Goal: Task Accomplishment & Management: Use online tool/utility

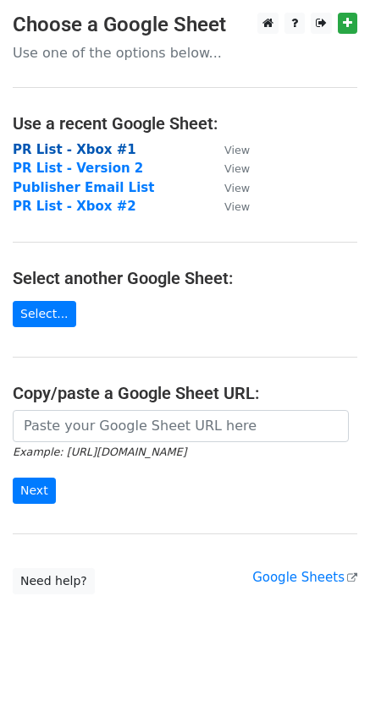
click at [62, 146] on strong "PR List - Xbox #1" at bounding box center [74, 149] width 123 height 15
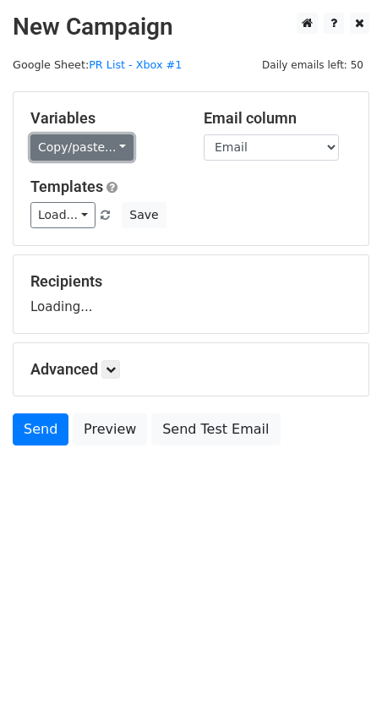
click at [74, 142] on link "Copy/paste..." at bounding box center [81, 147] width 103 height 26
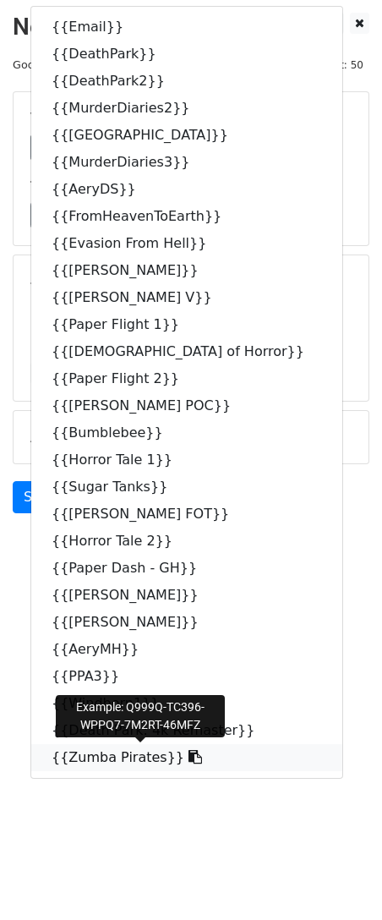
click at [132, 726] on link "{{Zumba Pirates}}" at bounding box center [186, 757] width 311 height 27
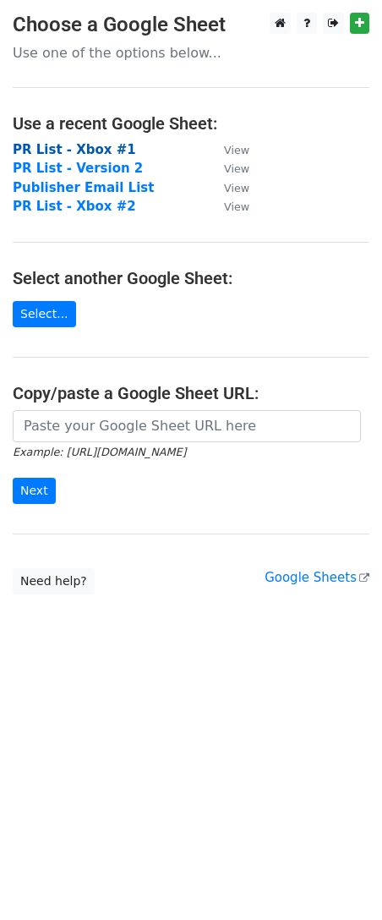
click at [96, 144] on strong "PR List - Xbox #1" at bounding box center [74, 149] width 123 height 15
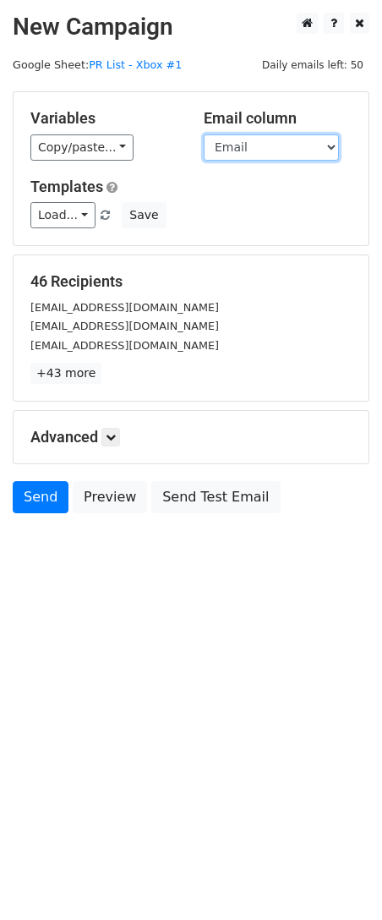
click at [256, 145] on select "Email DeathPark DeathPark2 MurderDiaries2 Antarctica88 MurderDiaries3 AeryDS Fr…" at bounding box center [271, 147] width 135 height 26
click at [204, 134] on select "Email DeathPark DeathPark2 MurderDiaries2 Antarctica88 MurderDiaries3 AeryDS Fr…" at bounding box center [271, 147] width 135 height 26
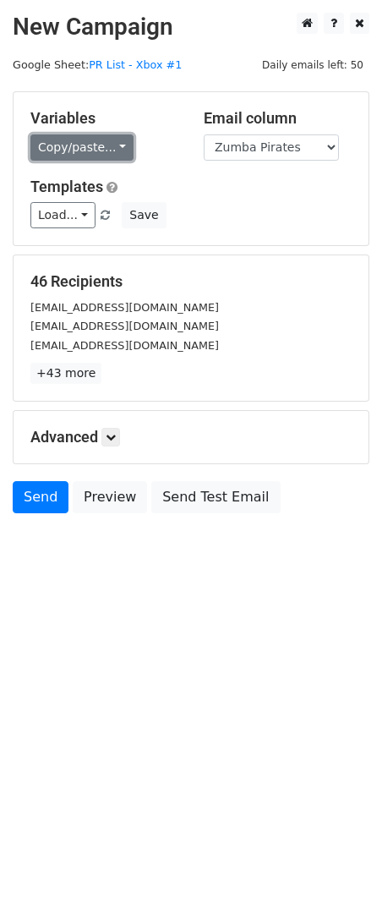
click at [107, 145] on link "Copy/paste..." at bounding box center [81, 147] width 103 height 26
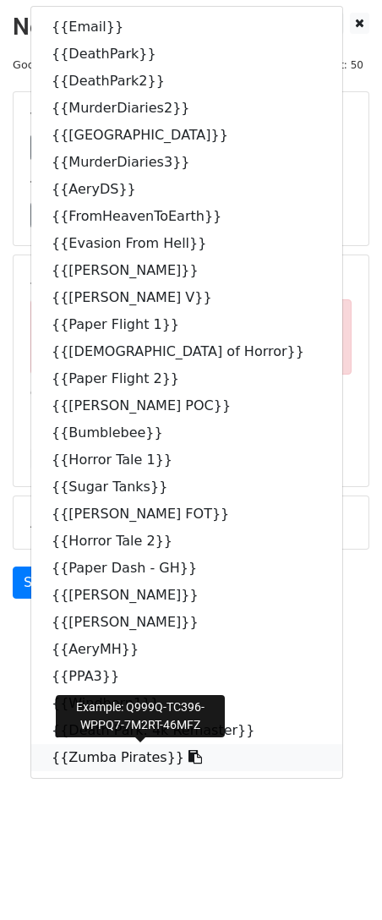
click at [125, 748] on link "{{Zumba Pirates}}" at bounding box center [186, 757] width 311 height 27
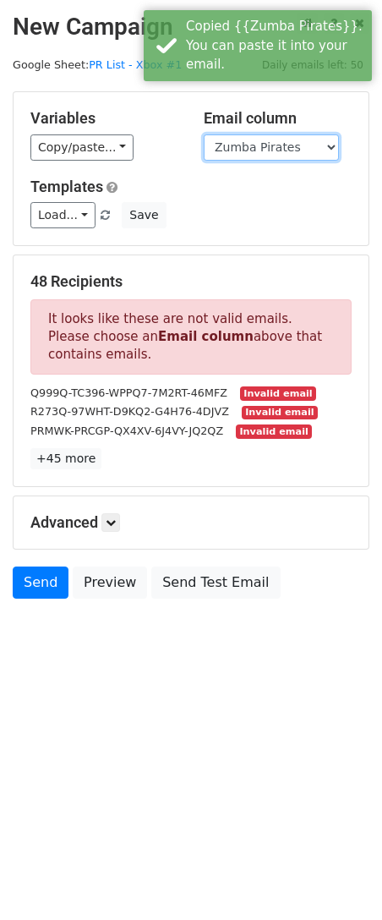
click at [323, 156] on select "Email DeathPark DeathPark2 MurderDiaries2 Antarctica88 MurderDiaries3 AeryDS Fr…" at bounding box center [271, 147] width 135 height 26
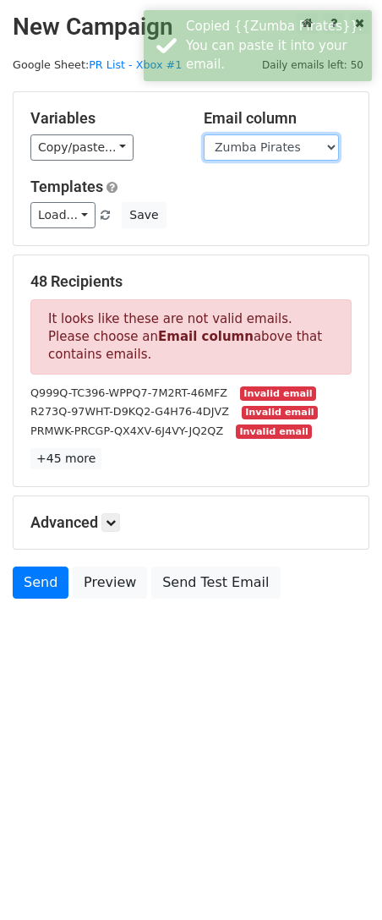
select select "Email"
click at [204, 134] on select "Email DeathPark DeathPark2 MurderDiaries2 Antarctica88 MurderDiaries3 AeryDS Fr…" at bounding box center [271, 147] width 135 height 26
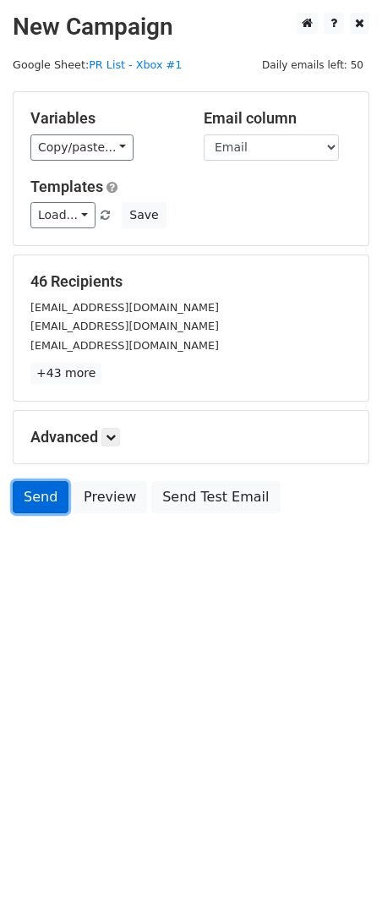
click at [31, 503] on link "Send" at bounding box center [41, 497] width 56 height 32
